Goal: Navigation & Orientation: Find specific page/section

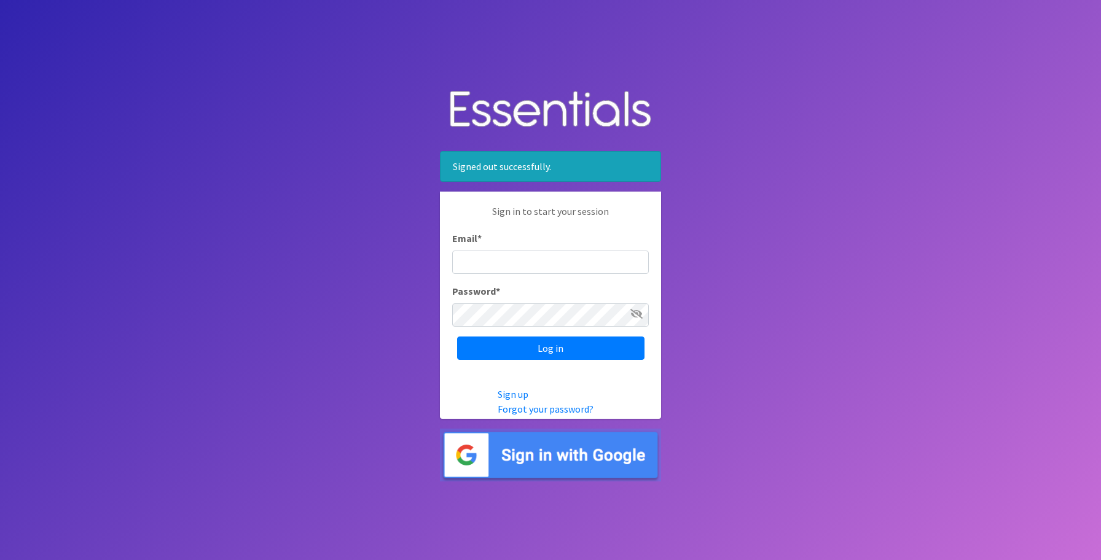
type input "[EMAIL_ADDRESS][DOMAIN_NAME]"
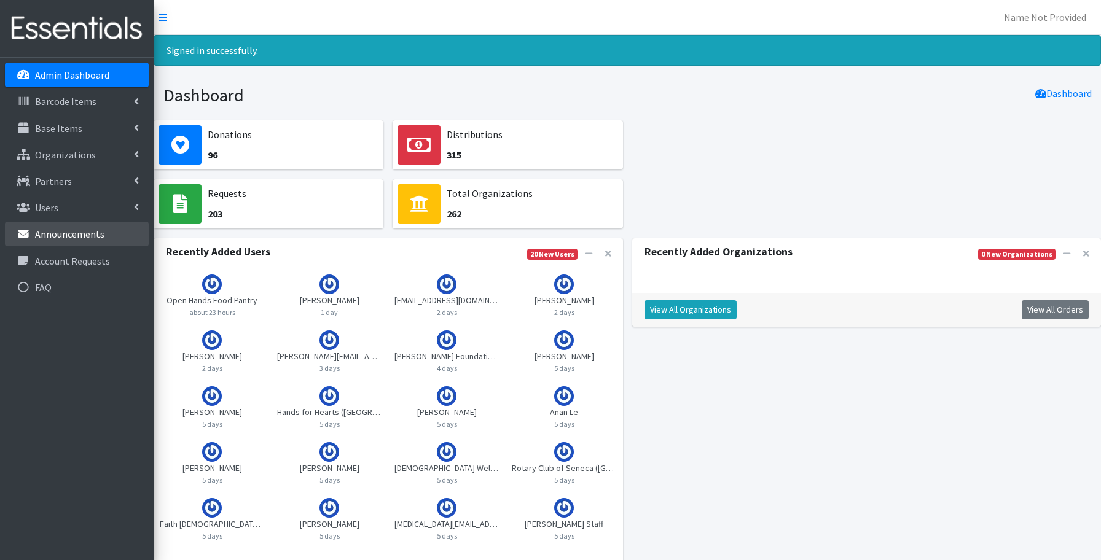
click at [79, 237] on p "Announcements" at bounding box center [69, 234] width 69 height 12
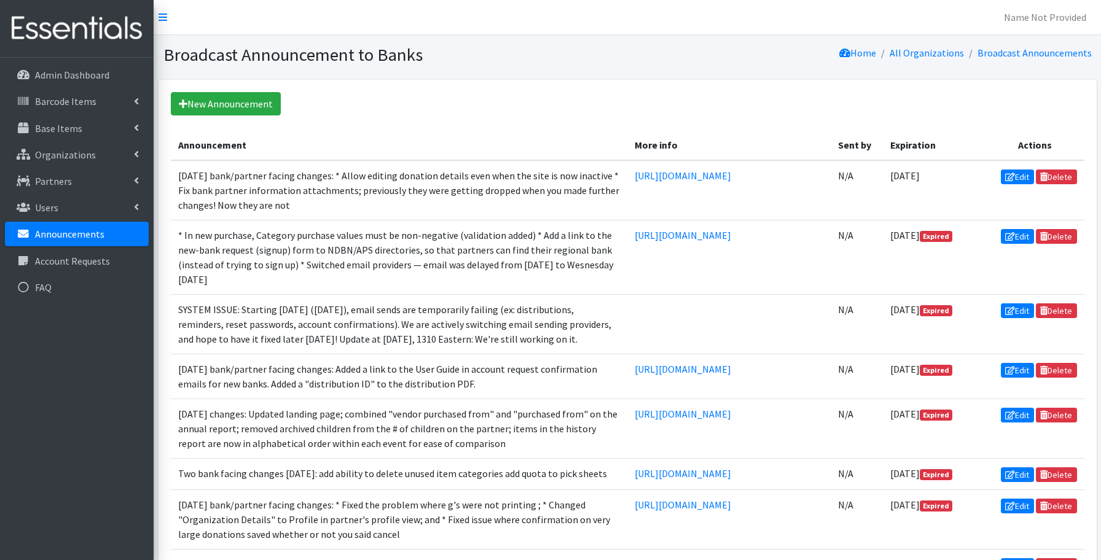
click at [449, 21] on nav "Name Not Provided Log Out" at bounding box center [627, 17] width 947 height 35
